Goal: Find specific page/section: Find specific page/section

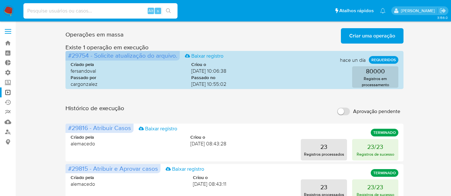
scroll to position [36, 0]
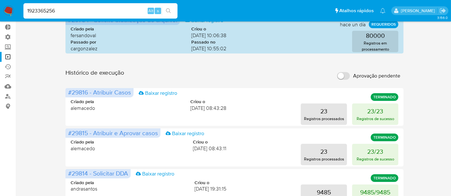
type input "1923365256"
drag, startPoint x: 67, startPoint y: 6, endPoint x: 63, endPoint y: 14, distance: 9.2
click at [67, 6] on div "1923365256 Alt s" at bounding box center [100, 10] width 154 height 15
click at [63, 14] on input "1923365256" at bounding box center [100, 11] width 154 height 8
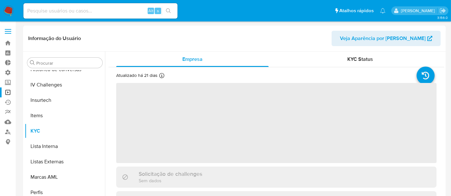
scroll to position [286, 0]
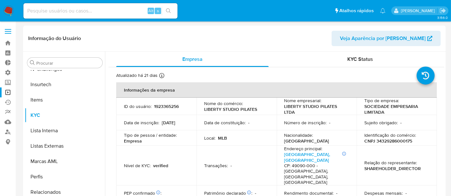
select select "10"
click at [79, 11] on input at bounding box center [100, 11] width 154 height 8
paste input "1923363426"
type input "1923363426"
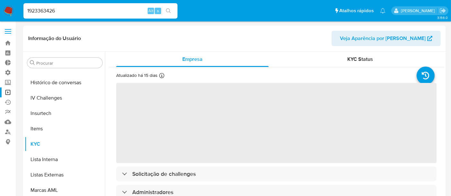
scroll to position [286, 0]
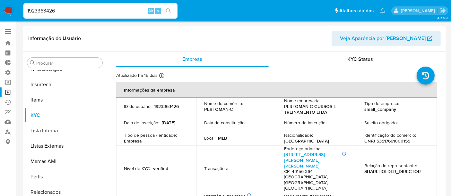
select select "10"
drag, startPoint x: 4, startPoint y: 8, endPoint x: 0, endPoint y: 8, distance: 4.5
click at [0, 8] on nav "Pausado Ver notificaciones 1923363426 Alt s Atalhos rápidos Presiona las siguie…" at bounding box center [225, 11] width 451 height 22
paste input "487050667"
type input "487050667"
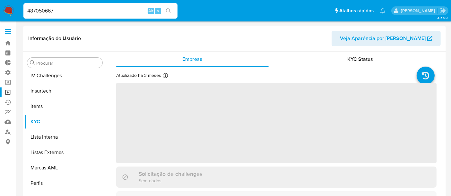
scroll to position [286, 0]
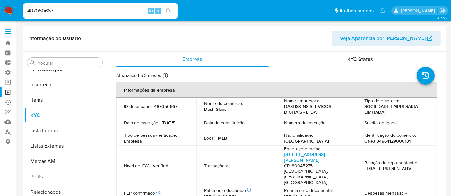
select select "10"
drag, startPoint x: 61, startPoint y: 6, endPoint x: 0, endPoint y: 8, distance: 61.3
click at [0, 8] on nav "Pausado Ver notificaciones 487050667 Alt s Atalhos rápidos Presiona las siguien…" at bounding box center [225, 11] width 451 height 22
drag, startPoint x: 62, startPoint y: 13, endPoint x: 1, endPoint y: 13, distance: 61.3
click at [1, 13] on nav "Pausado Ver notificaciones 487050667 Alt s Atalhos rápidos Presiona las siguien…" at bounding box center [225, 11] width 451 height 22
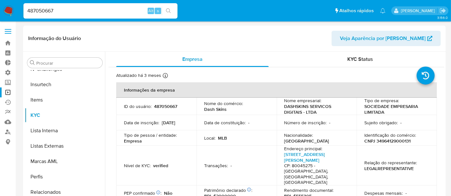
paste input "1264092315"
type input "1264092315"
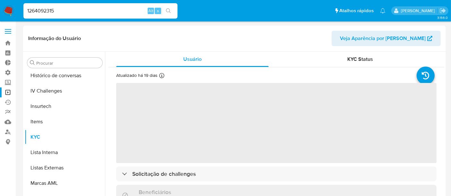
scroll to position [286, 0]
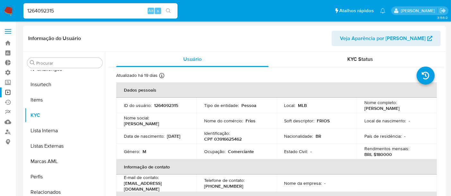
select select "10"
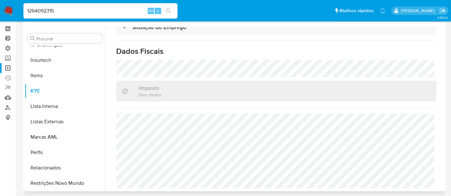
scroll to position [36, 0]
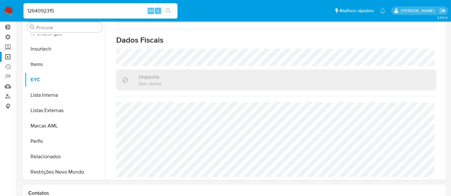
drag, startPoint x: 69, startPoint y: 13, endPoint x: 0, endPoint y: 13, distance: 68.7
click at [0, 13] on nav "Pausado Ver notificaciones 1264092315 Alt s Atalhos rápidos Presiona las siguie…" at bounding box center [225, 11] width 451 height 22
paste input "170029746"
type input "1170029746"
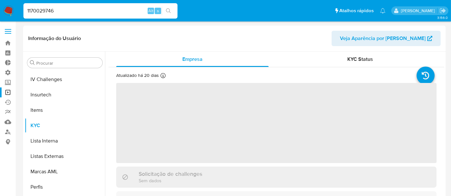
scroll to position [286, 0]
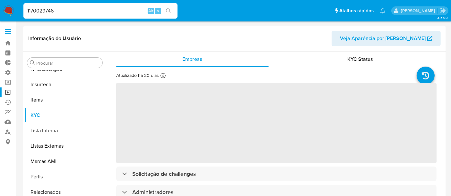
select select "10"
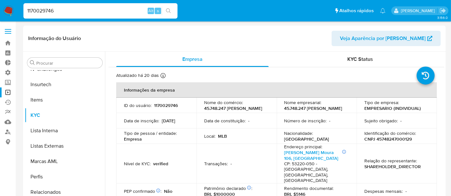
drag, startPoint x: 58, startPoint y: 12, endPoint x: 0, endPoint y: 6, distance: 58.4
click at [0, 6] on nav "Pausado Ver notificaciones 1170029746 Alt s Atalhos rápidos Presiona las siguie…" at bounding box center [225, 11] width 451 height 22
paste input "463855568"
type input "1463855568"
click at [170, 10] on icon "search-icon" at bounding box center [168, 10] width 5 height 5
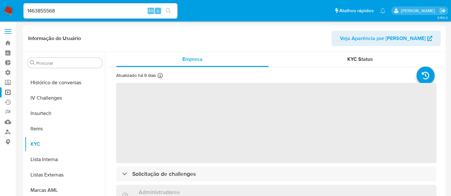
scroll to position [286, 0]
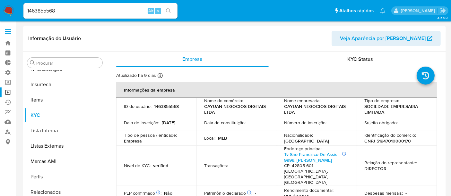
select select "10"
drag, startPoint x: 72, startPoint y: 11, endPoint x: 4, endPoint y: 8, distance: 67.5
click at [4, 8] on nav "Pausado Ver notificaciones 1463855568 Alt s Atalhos rápidos Presiona las siguie…" at bounding box center [225, 11] width 451 height 22
paste input "2372295466"
type input "2372295466"
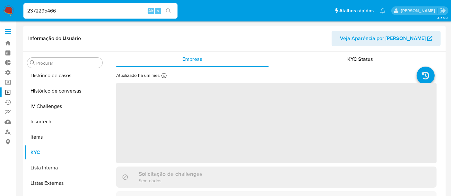
scroll to position [286, 0]
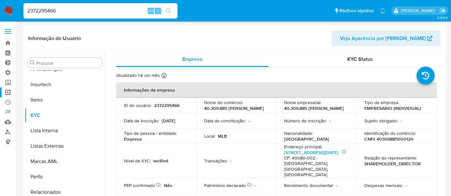
select select "10"
